Goal: Find contact information: Find contact information

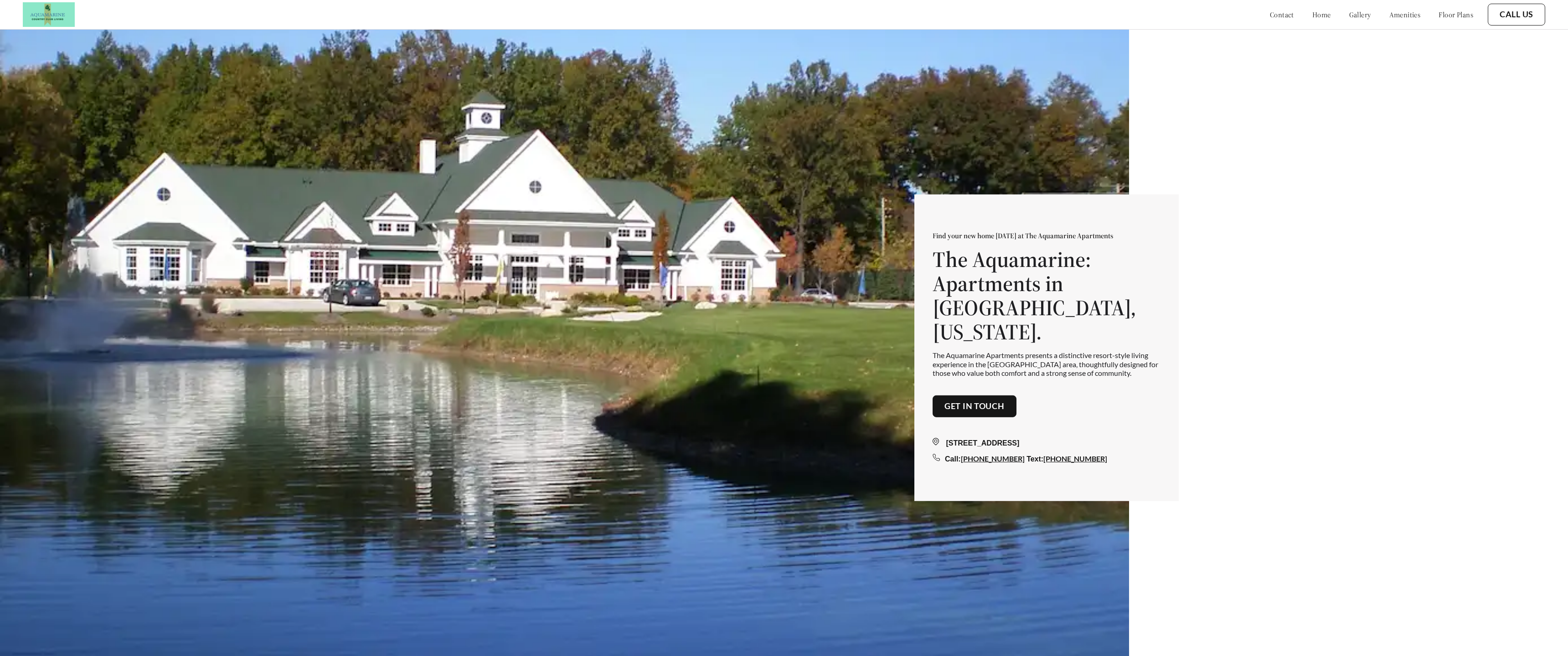
click at [688, 330] on img at bounding box center [564, 357] width 1129 height 656
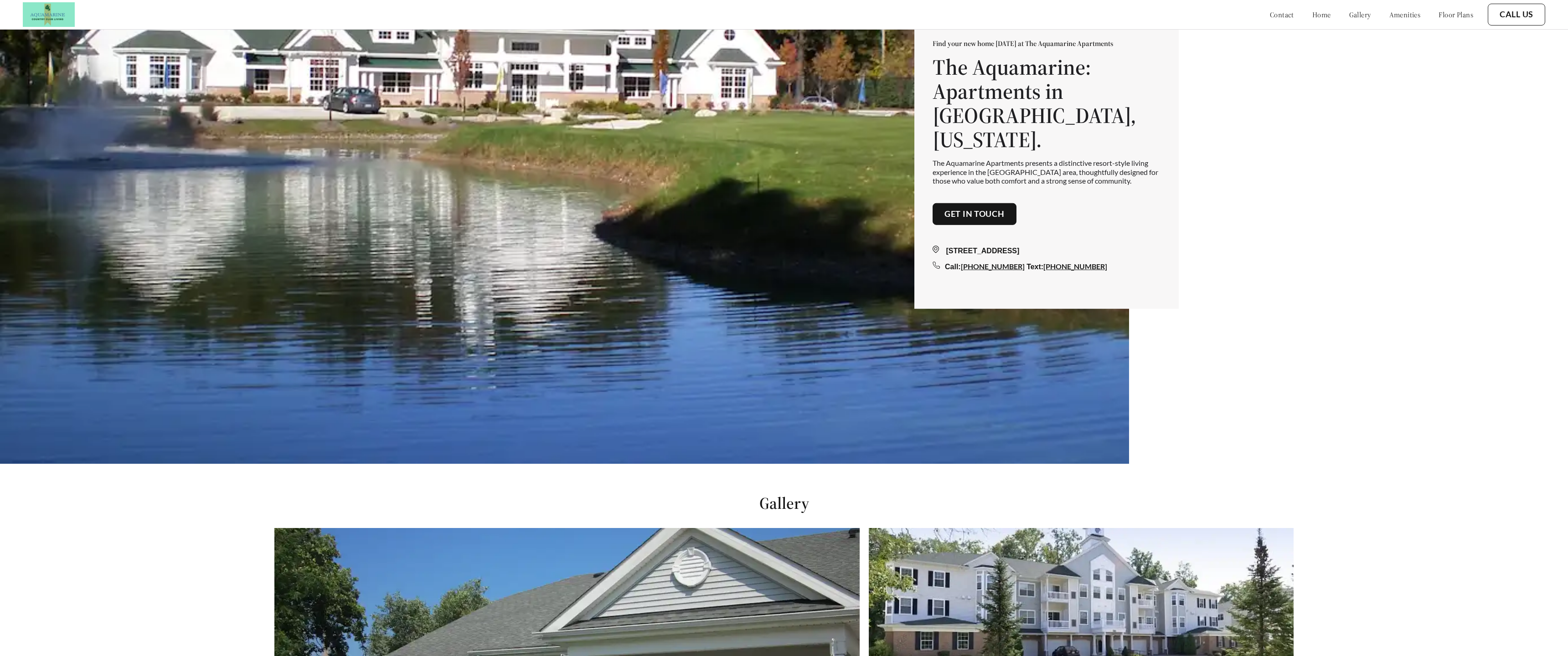
scroll to position [193, 0]
click at [974, 209] on link "Get in touch" at bounding box center [975, 214] width 60 height 10
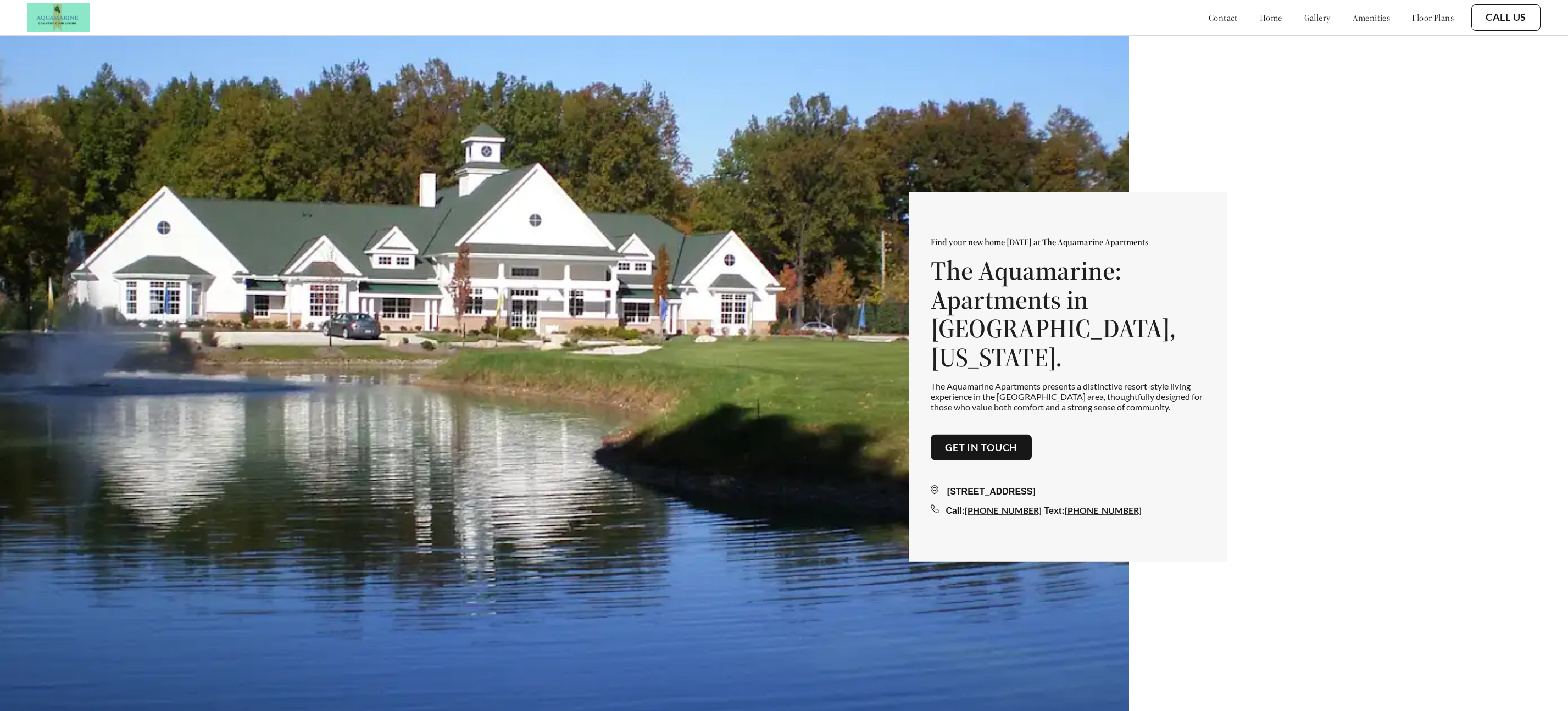
click at [1002, 441] on link "Get in touch" at bounding box center [981, 447] width 73 height 12
click at [754, 461] on img at bounding box center [564, 390] width 1129 height 711
click at [982, 441] on link "Get in touch" at bounding box center [981, 447] width 73 height 12
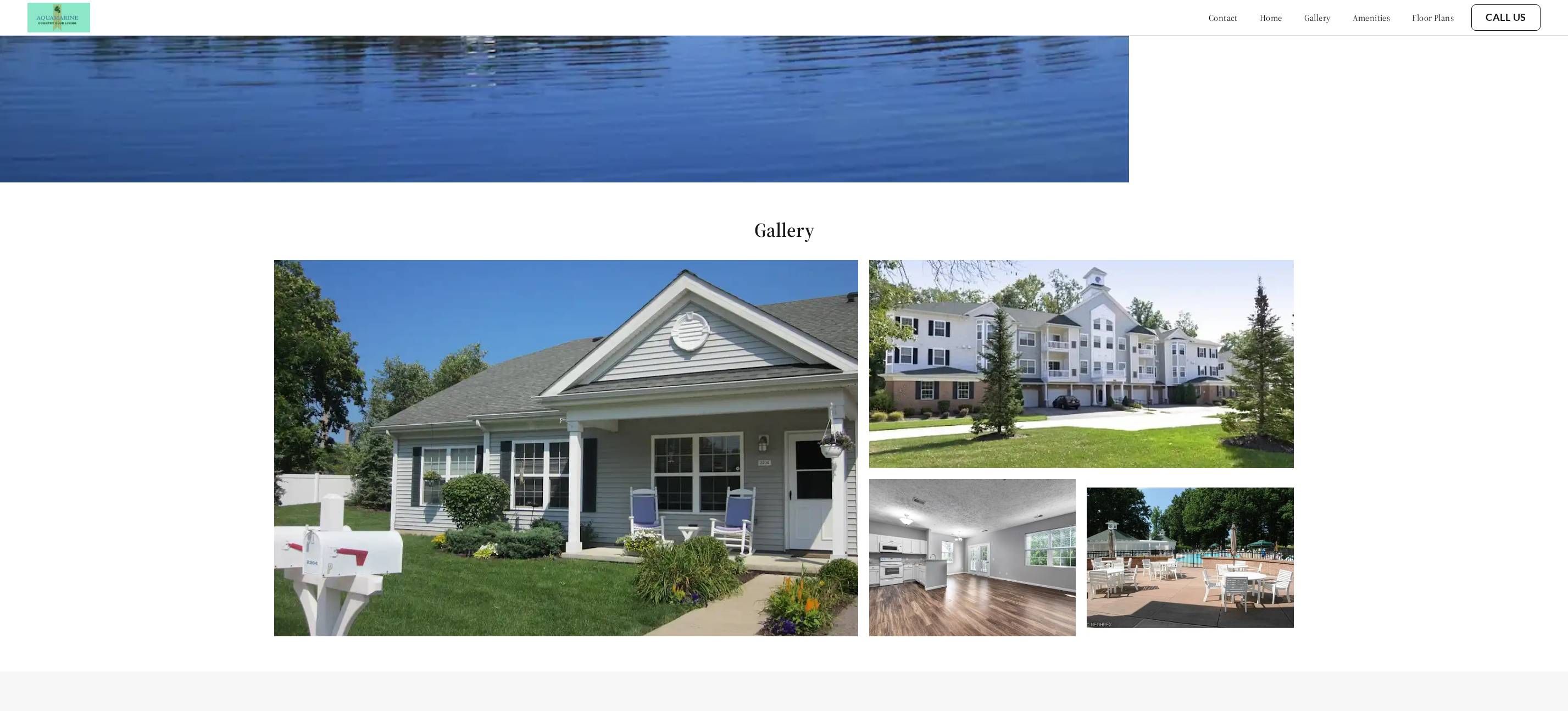
scroll to position [203, 0]
